Goal: Use online tool/utility: Utilize a website feature to perform a specific function

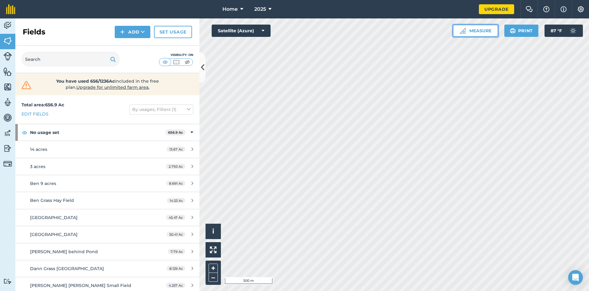
click at [481, 33] on button "Measure" at bounding box center [475, 31] width 45 height 12
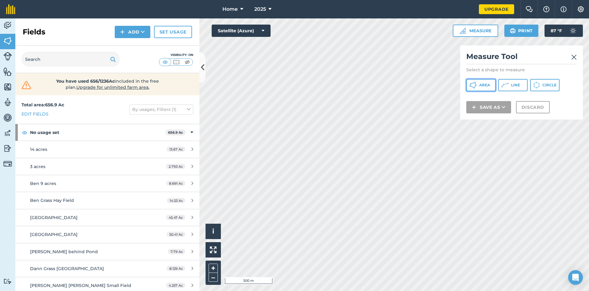
click at [478, 84] on button "Area" at bounding box center [481, 85] width 29 height 12
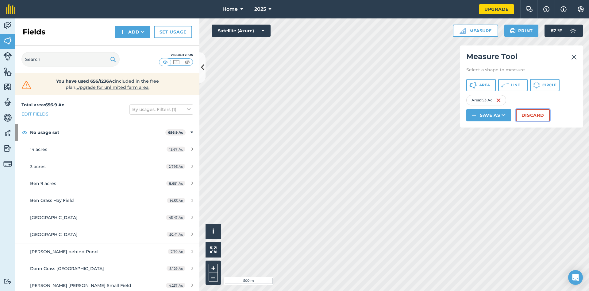
click at [527, 117] on button "Discard" at bounding box center [533, 115] width 34 height 12
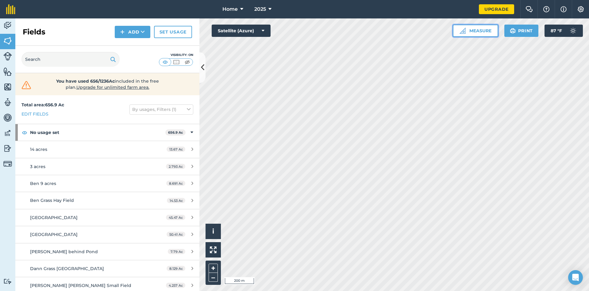
click at [483, 29] on button "Measure" at bounding box center [475, 31] width 45 height 12
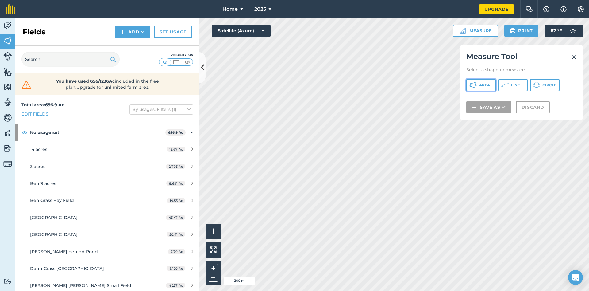
click at [482, 81] on button "Area" at bounding box center [481, 85] width 29 height 12
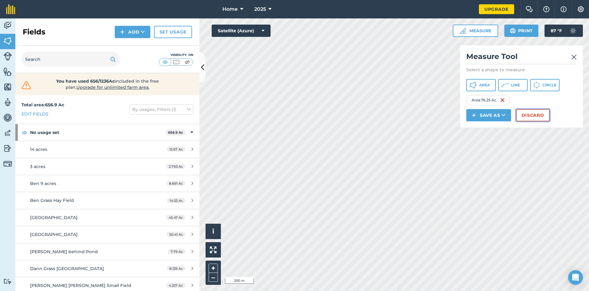
click at [528, 118] on button "Discard" at bounding box center [533, 115] width 34 height 12
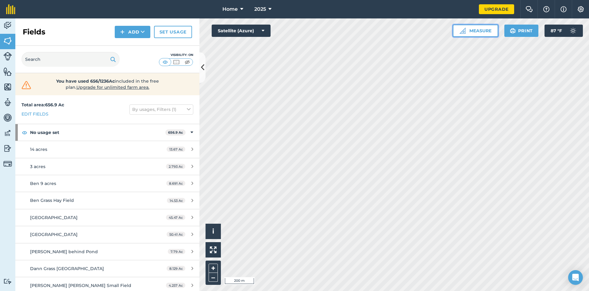
click at [474, 33] on button "Measure" at bounding box center [475, 31] width 45 height 12
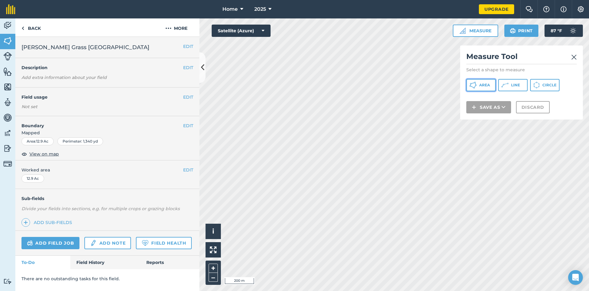
click at [484, 84] on span "Area" at bounding box center [485, 85] width 11 height 5
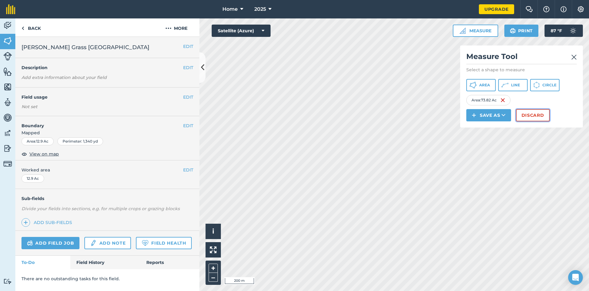
click at [540, 116] on button "Discard" at bounding box center [533, 115] width 34 height 12
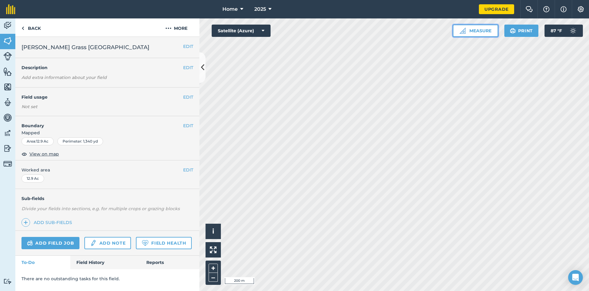
click at [474, 28] on button "Measure" at bounding box center [475, 31] width 45 height 12
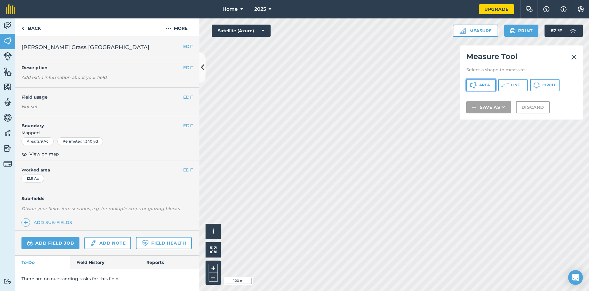
click at [490, 83] on span "Area" at bounding box center [485, 85] width 11 height 5
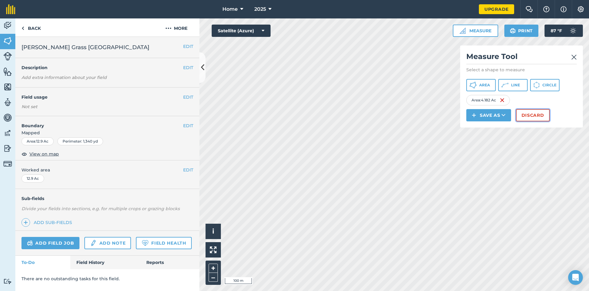
click at [536, 114] on button "Discard" at bounding box center [533, 115] width 34 height 12
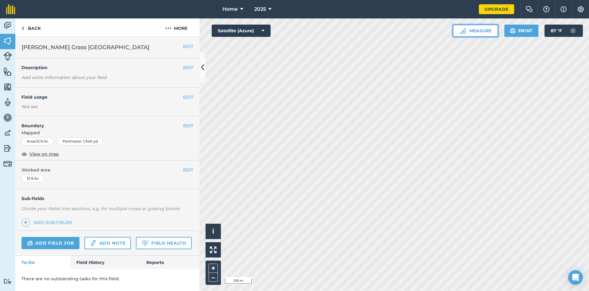
click at [473, 33] on button "Measure" at bounding box center [475, 31] width 45 height 12
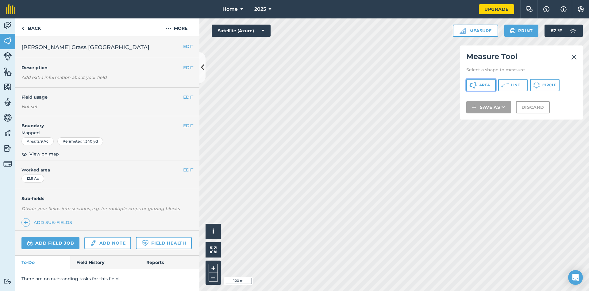
click at [488, 85] on span "Area" at bounding box center [485, 85] width 11 height 5
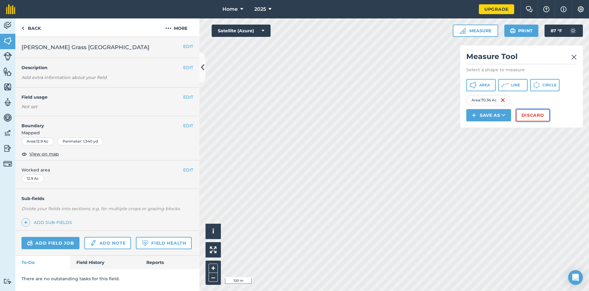
click at [537, 119] on button "Discard" at bounding box center [533, 115] width 34 height 12
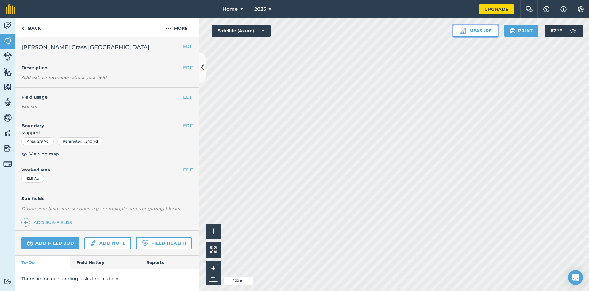
click at [481, 30] on button "Measure" at bounding box center [475, 31] width 45 height 12
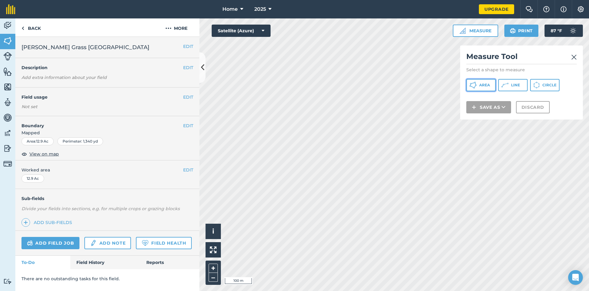
click at [485, 86] on span "Area" at bounding box center [485, 85] width 11 height 5
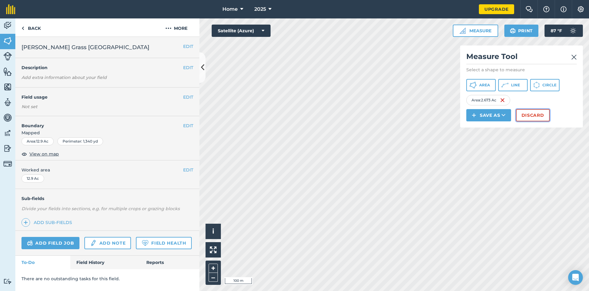
click at [527, 118] on button "Discard" at bounding box center [533, 115] width 34 height 12
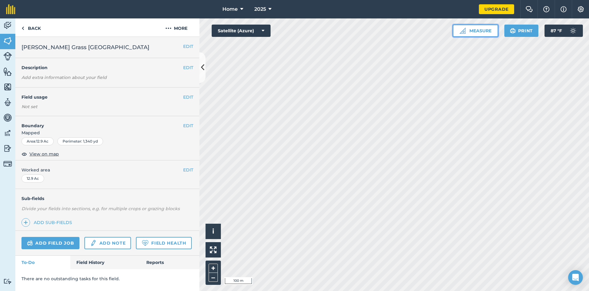
click at [475, 32] on button "Measure" at bounding box center [475, 31] width 45 height 12
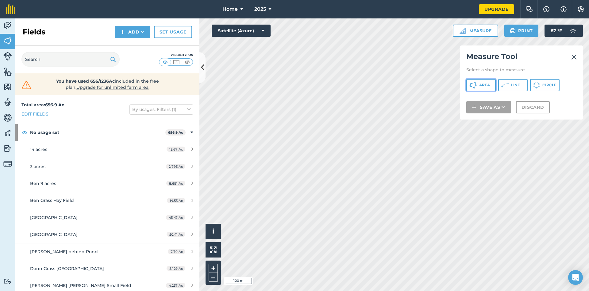
click at [476, 84] on icon at bounding box center [477, 85] width 2 height 2
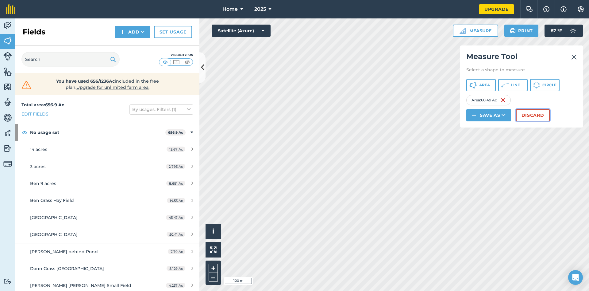
click at [536, 115] on button "Discard" at bounding box center [533, 115] width 34 height 12
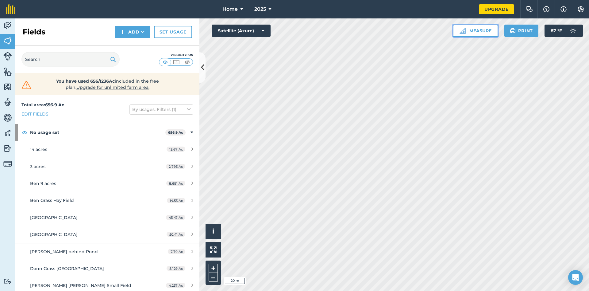
click at [474, 32] on button "Measure" at bounding box center [475, 31] width 45 height 12
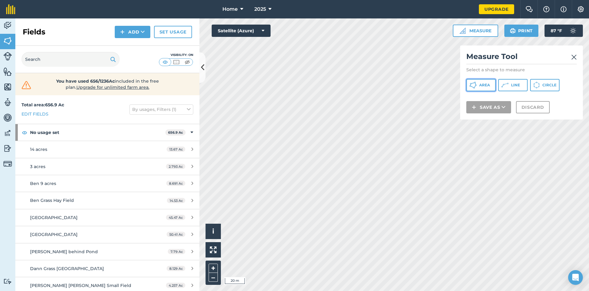
click at [484, 81] on button "Area" at bounding box center [481, 85] width 29 height 12
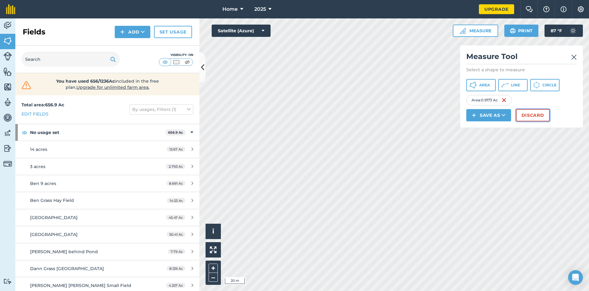
click at [531, 116] on button "Discard" at bounding box center [533, 115] width 34 height 12
